Goal: Check status: Check status

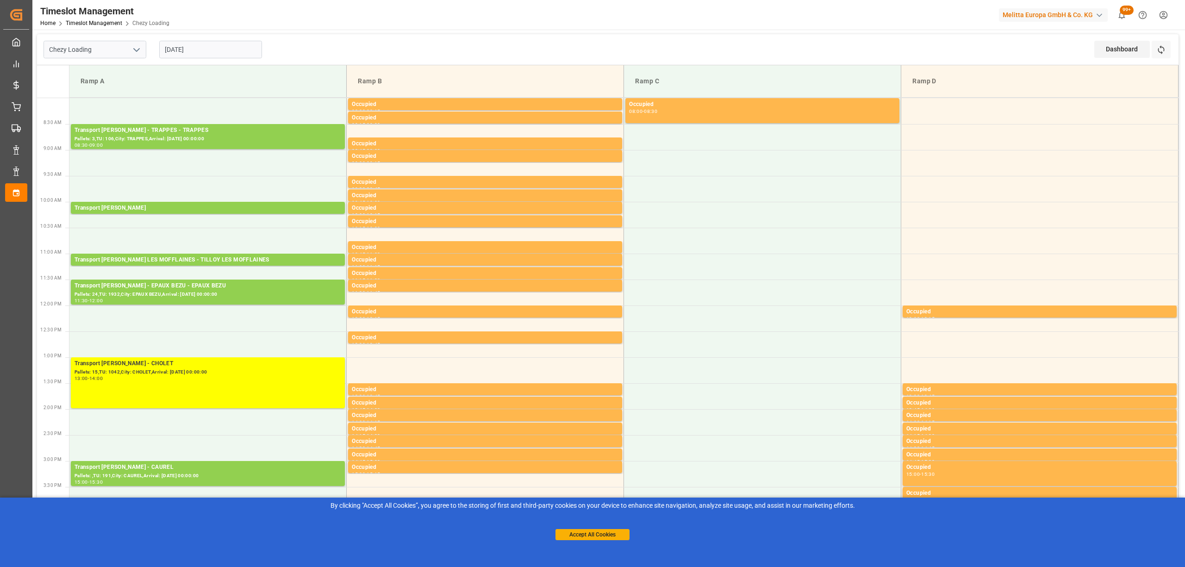
click at [1175, 54] on div "Dashboard View Dashboard Refresh Time Slots" at bounding box center [1137, 49] width 84 height 31
click at [1163, 57] on button "Refresh Time Slots" at bounding box center [1161, 50] width 19 height 18
